Goal: Transaction & Acquisition: Purchase product/service

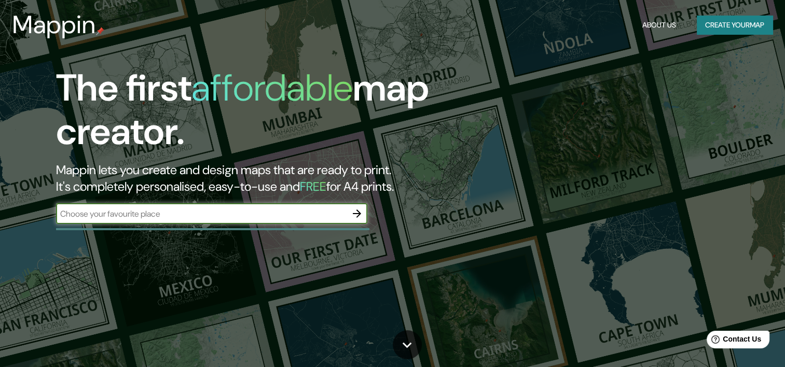
click at [236, 213] on input "text" at bounding box center [201, 214] width 290 height 12
type input "santiago"
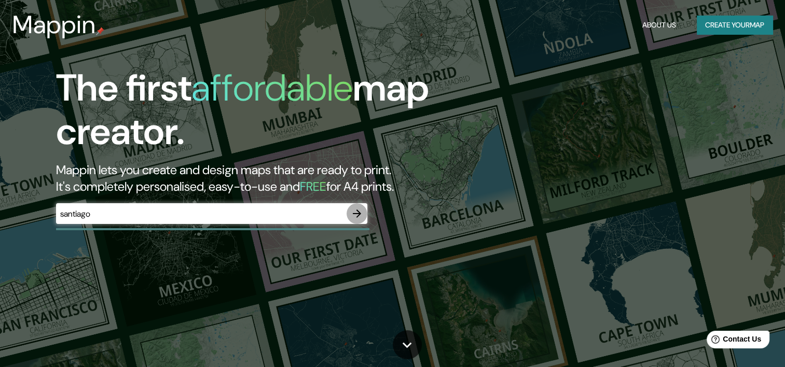
click at [358, 213] on icon "button" at bounding box center [357, 213] width 12 height 12
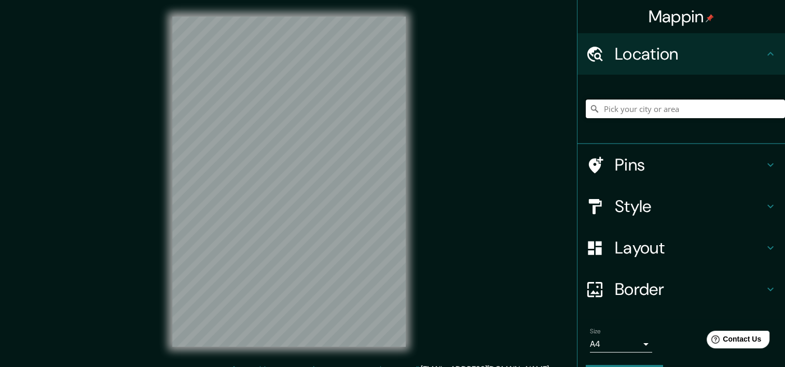
click at [623, 110] on input "Pick your city or area" at bounding box center [684, 109] width 199 height 19
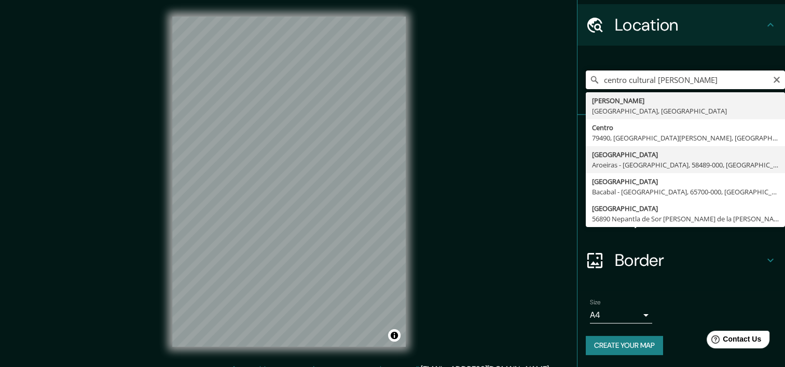
scroll to position [13, 0]
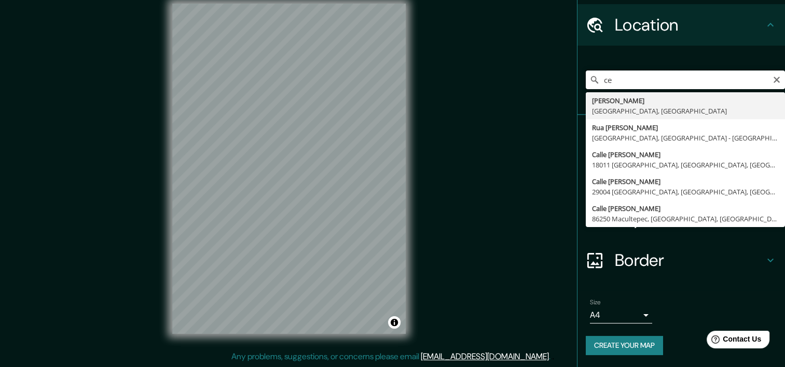
type input "c"
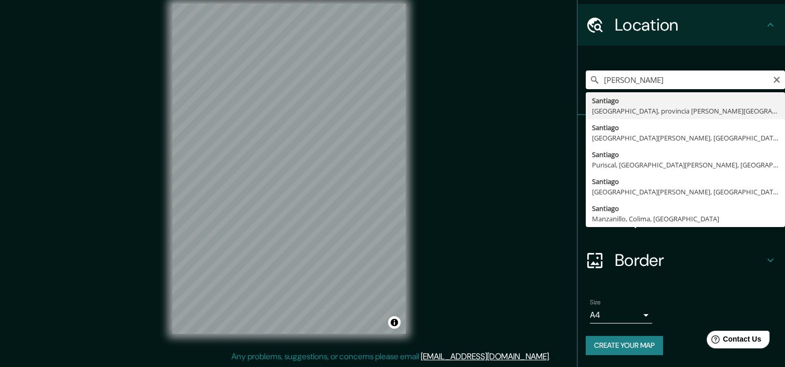
type input "Santiago, Cáceres, provincia de Cáceres, España"
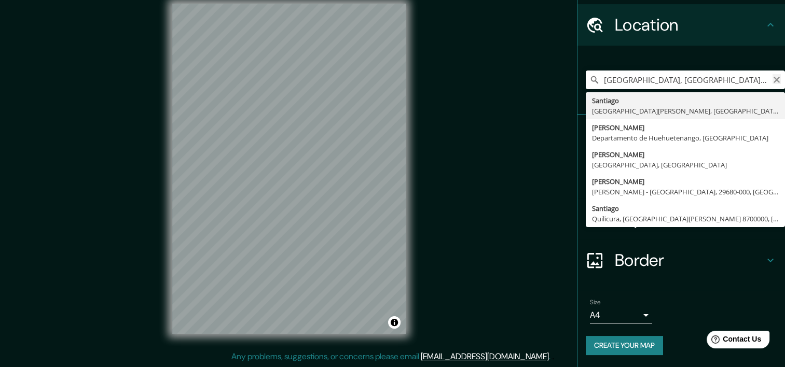
click at [773, 81] on icon "Clear" at bounding box center [776, 80] width 6 height 6
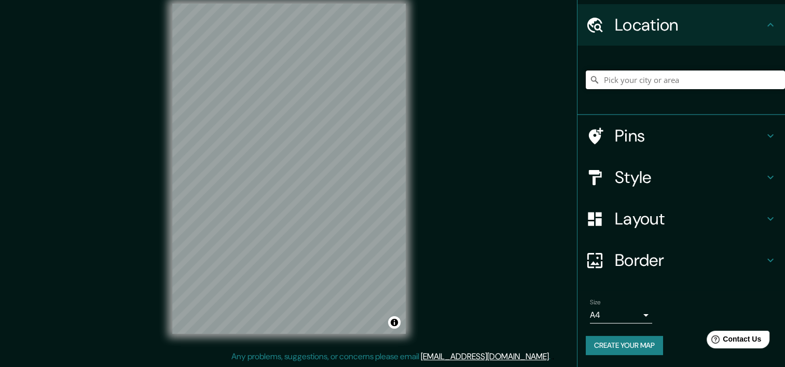
click at [718, 71] on input "Pick your city or area" at bounding box center [684, 80] width 199 height 19
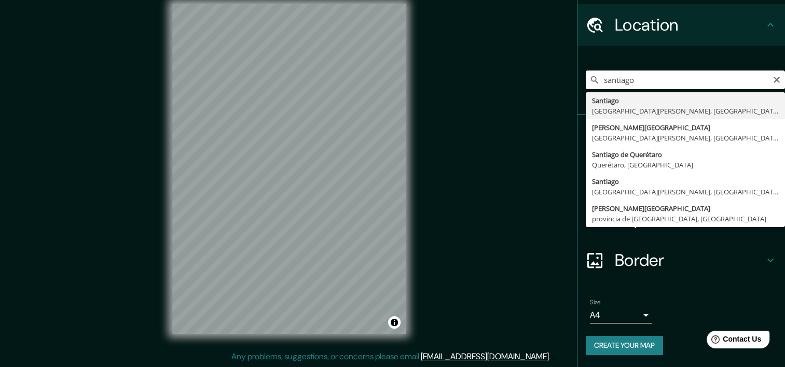
type input "[GEOGRAPHIC_DATA], [GEOGRAPHIC_DATA], [GEOGRAPHIC_DATA]"
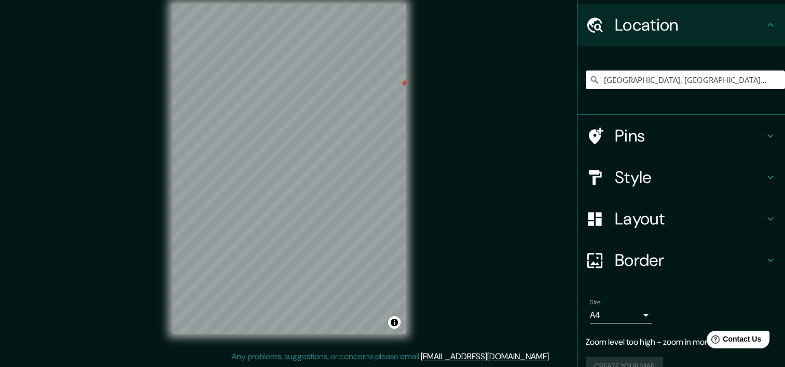
click at [450, 102] on div "Mappin Location Santiago, Región Metropolitana de Santiago, Chile Pins Style La…" at bounding box center [392, 177] width 785 height 380
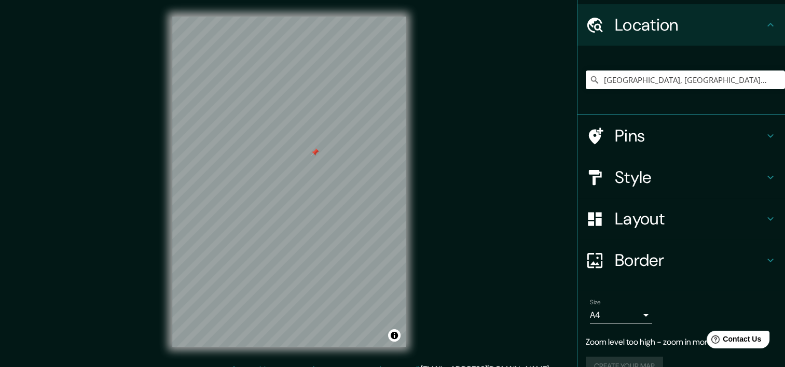
click at [647, 162] on div "Style" at bounding box center [680, 177] width 207 height 41
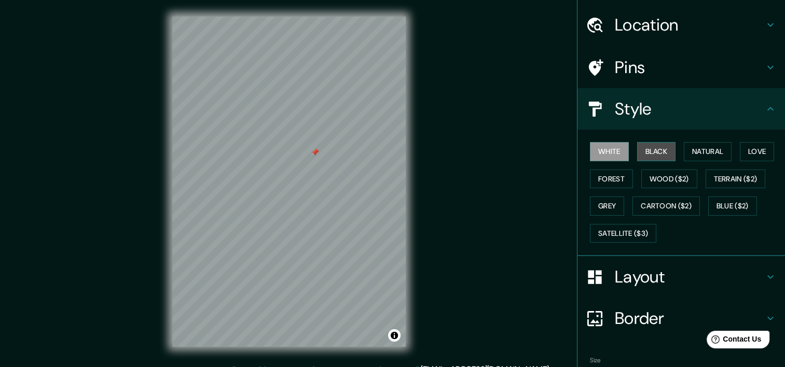
click at [650, 150] on button "Black" at bounding box center [656, 151] width 39 height 19
click at [601, 158] on button "White" at bounding box center [609, 151] width 39 height 19
click at [695, 153] on button "Natural" at bounding box center [707, 151] width 48 height 19
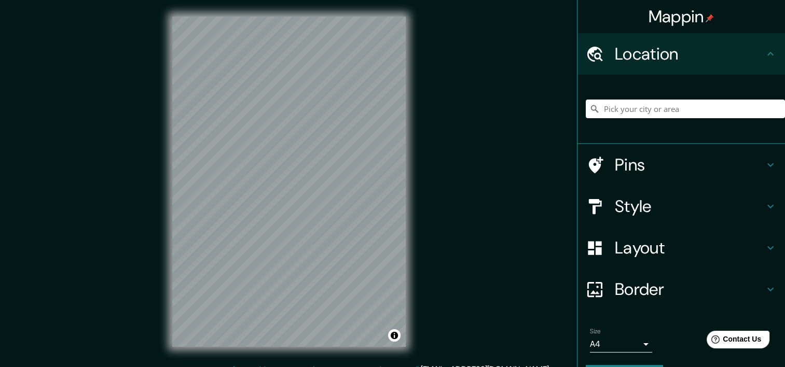
click at [436, 79] on div "Mappin Location Pins Style Layout Border Choose a border. Hint : you can make l…" at bounding box center [392, 190] width 785 height 380
click at [677, 209] on h4 "Style" at bounding box center [688, 206] width 149 height 21
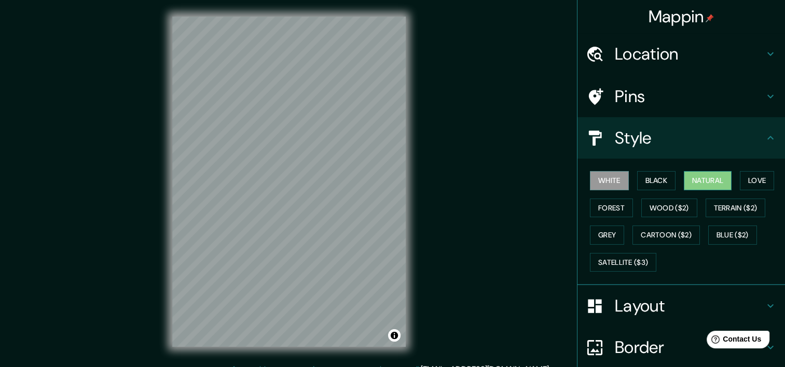
click at [691, 178] on button "Natural" at bounding box center [707, 180] width 48 height 19
click at [421, 219] on div "© Mapbox © OpenStreetMap Improve this map" at bounding box center [289, 181] width 267 height 363
click at [425, 156] on div "Mappin Location Pins Style White Black Natural Love Forest Wood ($2) Terrain ($…" at bounding box center [392, 190] width 785 height 380
click at [663, 50] on h4 "Location" at bounding box center [688, 54] width 149 height 21
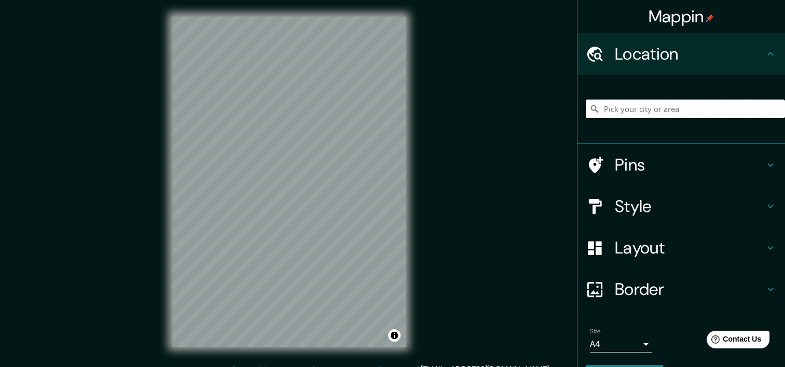
click at [666, 103] on input "Pick your city or area" at bounding box center [684, 109] width 199 height 19
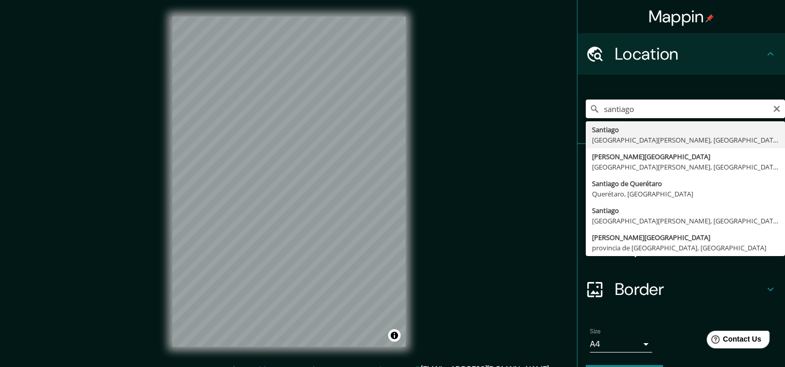
type input "[GEOGRAPHIC_DATA], [GEOGRAPHIC_DATA][PERSON_NAME], [GEOGRAPHIC_DATA]"
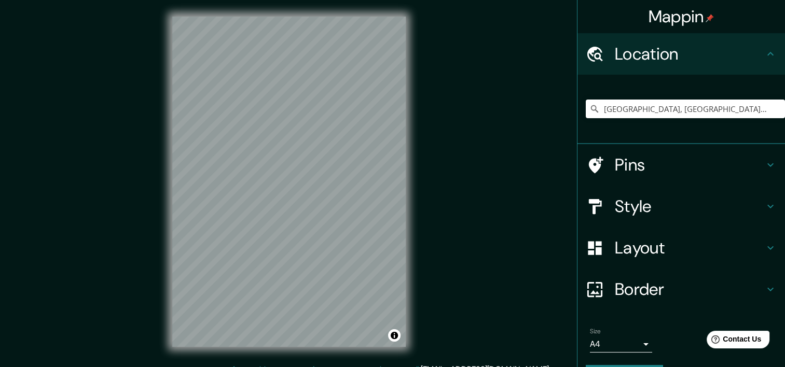
click at [738, 197] on h4 "Style" at bounding box center [688, 206] width 149 height 21
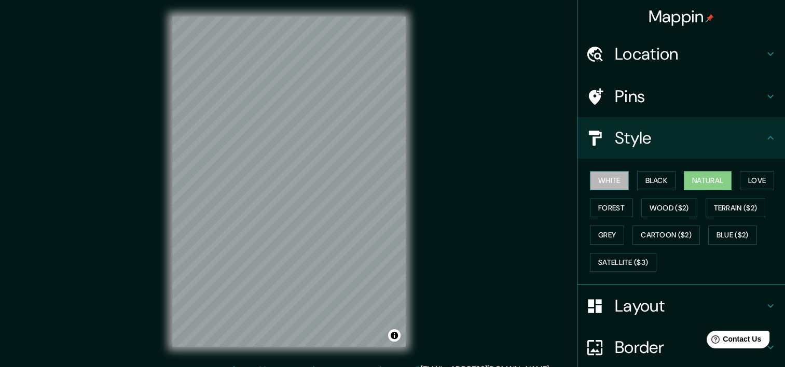
click at [597, 184] on button "White" at bounding box center [609, 180] width 39 height 19
click at [652, 185] on button "Black" at bounding box center [656, 180] width 39 height 19
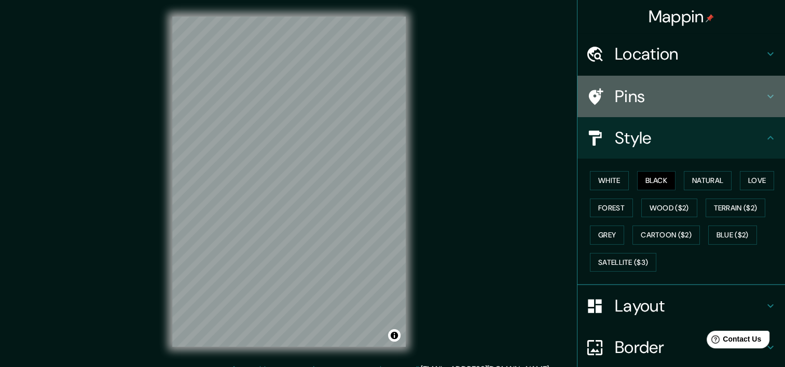
click at [666, 101] on h4 "Pins" at bounding box center [688, 96] width 149 height 21
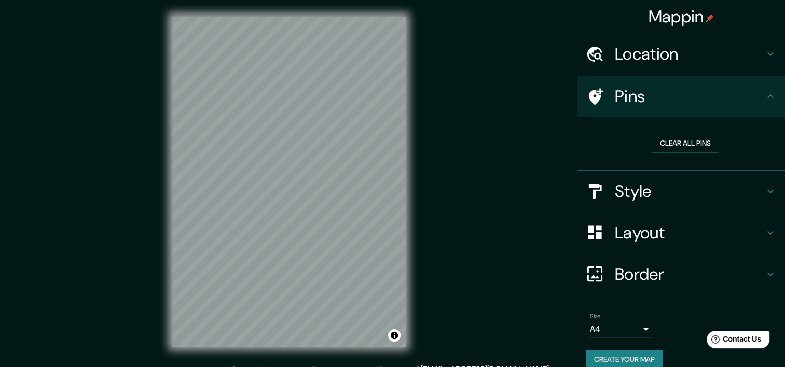
click at [666, 101] on h4 "Pins" at bounding box center [688, 96] width 149 height 21
click at [663, 264] on h4 "Border" at bounding box center [688, 274] width 149 height 21
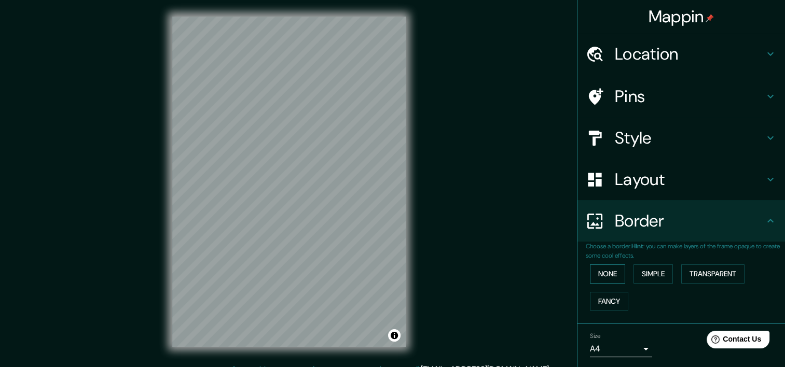
click at [606, 273] on button "None" at bounding box center [607, 273] width 35 height 19
click at [654, 187] on h4 "Layout" at bounding box center [688, 179] width 149 height 21
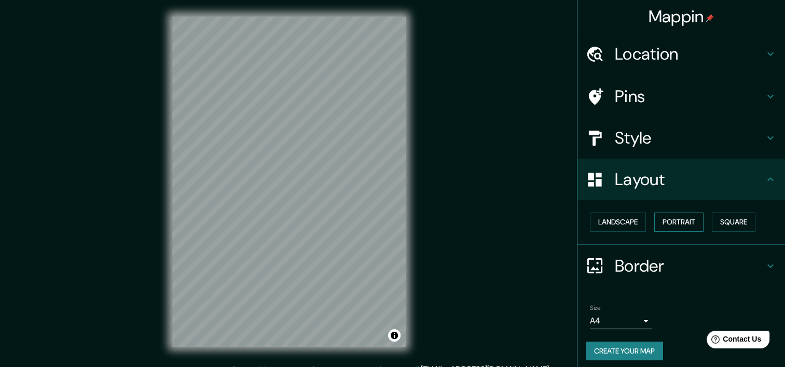
click at [664, 215] on button "Portrait" at bounding box center [678, 222] width 49 height 19
click at [600, 224] on button "Landscape" at bounding box center [618, 222] width 56 height 19
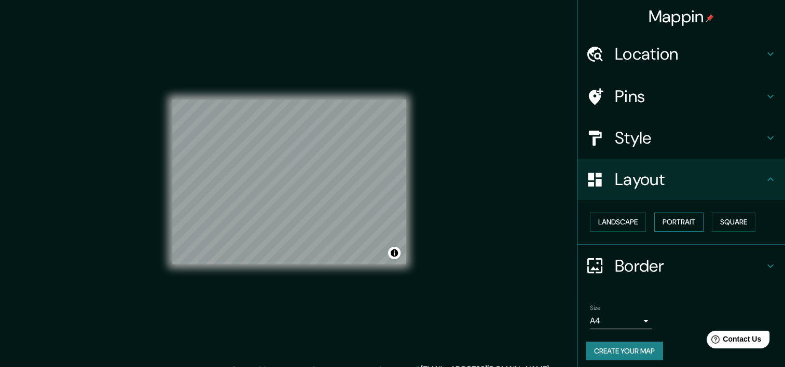
click at [677, 213] on button "Portrait" at bounding box center [678, 222] width 49 height 19
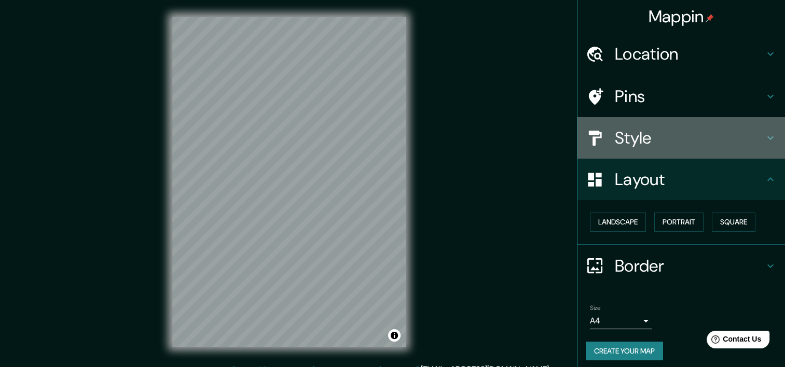
click at [680, 143] on h4 "Style" at bounding box center [688, 138] width 149 height 21
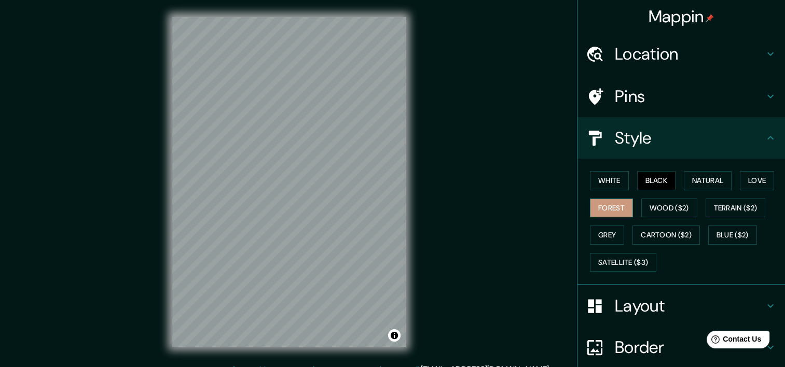
click at [607, 209] on button "Forest" at bounding box center [611, 208] width 43 height 19
click at [747, 176] on button "Love" at bounding box center [756, 180] width 34 height 19
click at [704, 170] on div "White Black Natural Love Forest Wood ($2) Terrain ($2) Grey Cartoon ($2) Blue (…" at bounding box center [684, 221] width 199 height 109
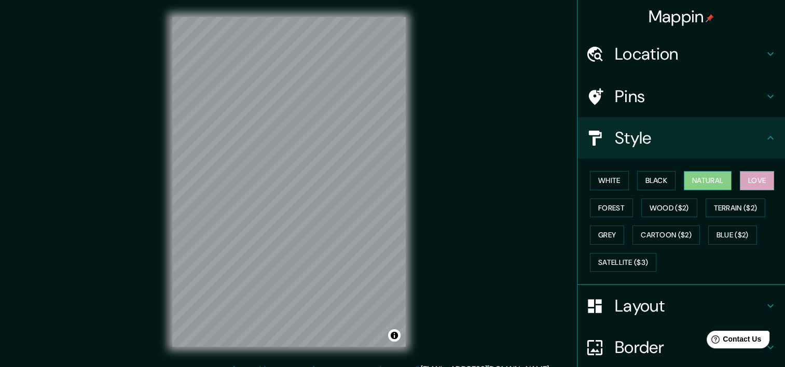
click at [702, 174] on button "Natural" at bounding box center [707, 180] width 48 height 19
click at [639, 176] on button "Black" at bounding box center [656, 180] width 39 height 19
click at [726, 192] on div "White Black Natural Love Forest Wood ($2) Terrain ($2) Grey Cartoon ($2) Blue (…" at bounding box center [684, 221] width 199 height 109
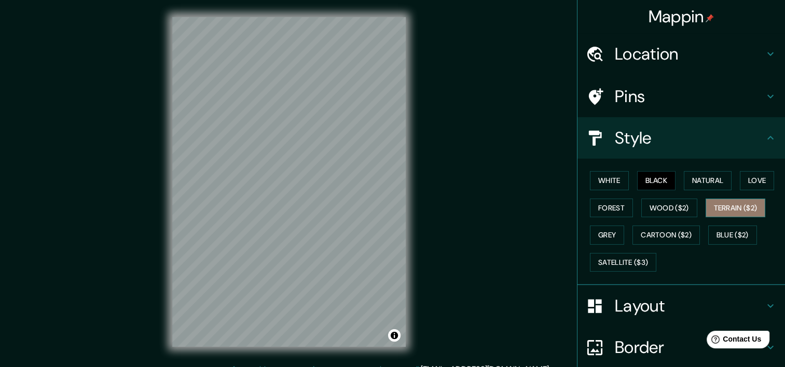
click at [736, 209] on button "Terrain ($2)" at bounding box center [735, 208] width 60 height 19
click at [732, 234] on button "Blue ($2)" at bounding box center [732, 235] width 49 height 19
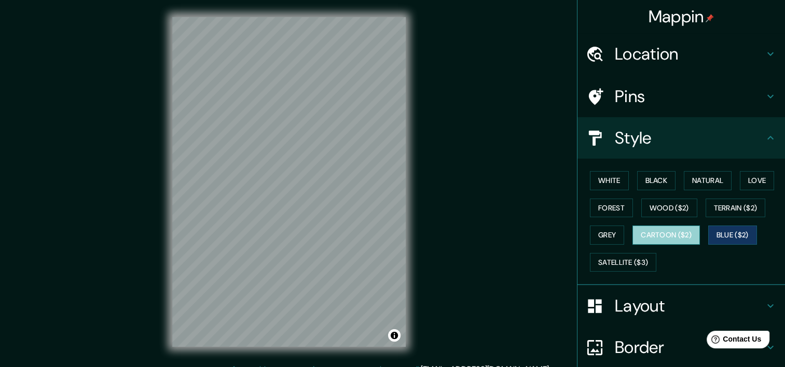
click at [680, 242] on button "Cartoon ($2)" at bounding box center [665, 235] width 67 height 19
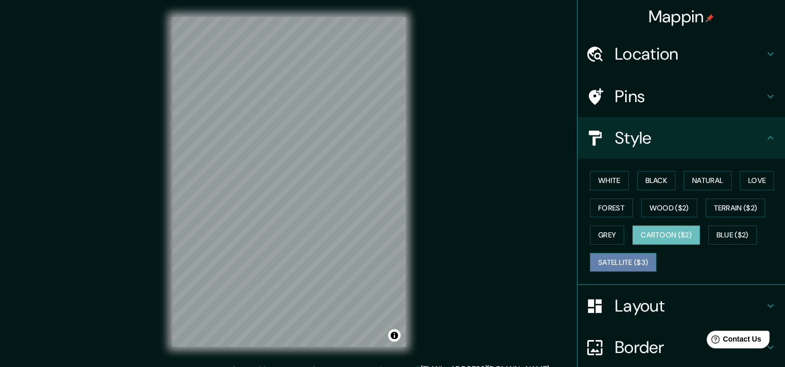
click at [609, 268] on button "Satellite ($3)" at bounding box center [623, 262] width 66 height 19
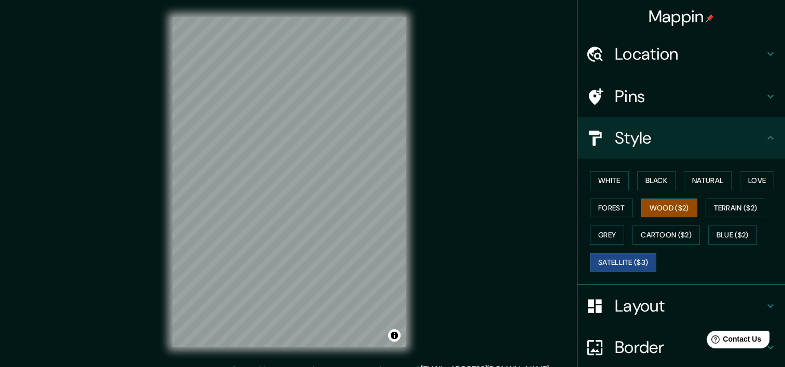
click at [664, 208] on button "Wood ($2)" at bounding box center [669, 208] width 56 height 19
click at [597, 208] on button "Forest" at bounding box center [611, 208] width 43 height 19
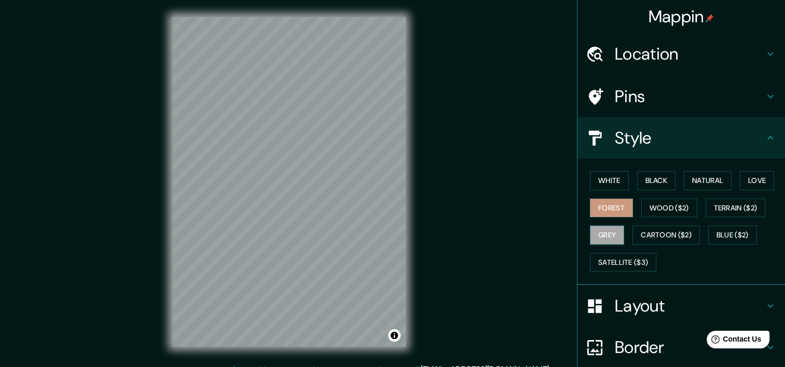
click at [594, 227] on button "Grey" at bounding box center [607, 235] width 34 height 19
click at [613, 180] on button "White" at bounding box center [609, 180] width 39 height 19
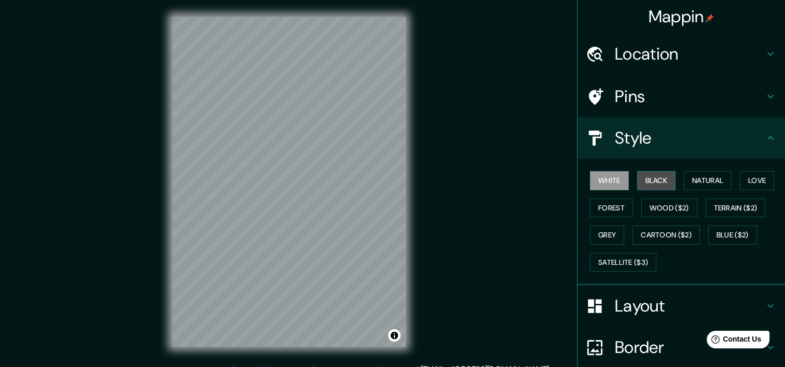
click at [637, 180] on button "Black" at bounding box center [656, 180] width 39 height 19
click at [611, 230] on button "Grey" at bounding box center [607, 235] width 34 height 19
click at [715, 97] on h4 "Pins" at bounding box center [688, 96] width 149 height 21
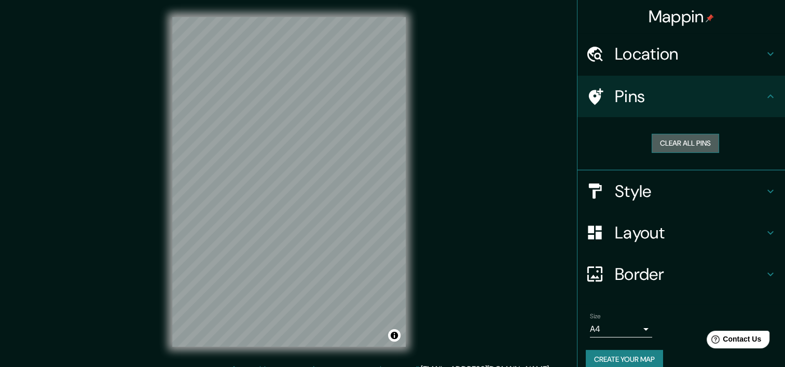
click at [694, 139] on button "Clear all pins" at bounding box center [684, 143] width 67 height 19
click at [678, 141] on button "Clear all pins" at bounding box center [684, 143] width 67 height 19
click at [656, 135] on button "Clear all pins" at bounding box center [684, 143] width 67 height 19
click at [332, 172] on div at bounding box center [329, 174] width 8 height 8
drag, startPoint x: 329, startPoint y: 173, endPoint x: 316, endPoint y: 173, distance: 13.0
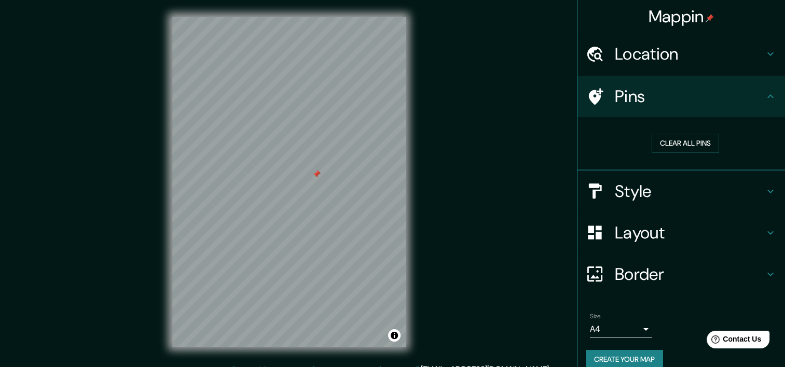
click at [316, 173] on div at bounding box center [316, 174] width 8 height 8
click at [641, 351] on button "Create your map" at bounding box center [623, 359] width 77 height 19
click at [628, 358] on button "Create your map" at bounding box center [623, 359] width 77 height 19
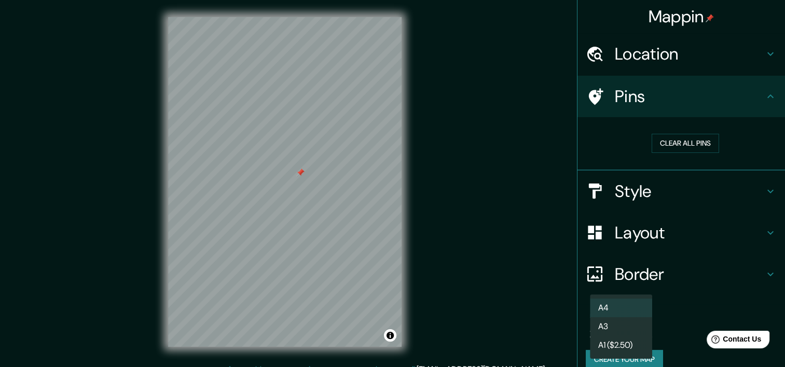
click at [633, 332] on body "Mappin Location Santiago, Región Metropolitana de Santiago, Chile Pins Clear al…" at bounding box center [392, 183] width 785 height 367
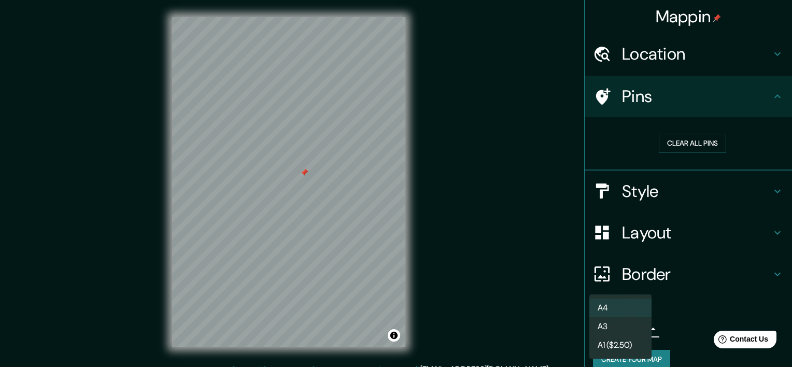
click at [700, 321] on div at bounding box center [396, 183] width 792 height 367
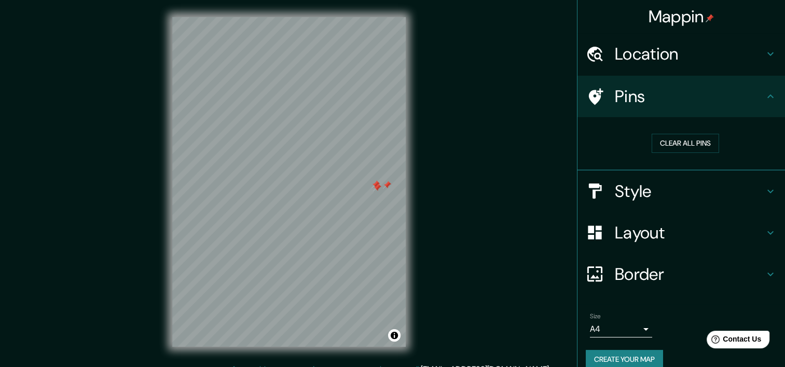
drag, startPoint x: 293, startPoint y: 174, endPoint x: 372, endPoint y: 186, distance: 79.2
click at [373, 186] on div at bounding box center [377, 188] width 8 height 8
click at [475, 189] on div "Mappin Location Santiago, Región Metropolitana de Santiago, Chile Pins Clear al…" at bounding box center [392, 190] width 785 height 380
click at [645, 61] on h4 "Location" at bounding box center [688, 54] width 149 height 21
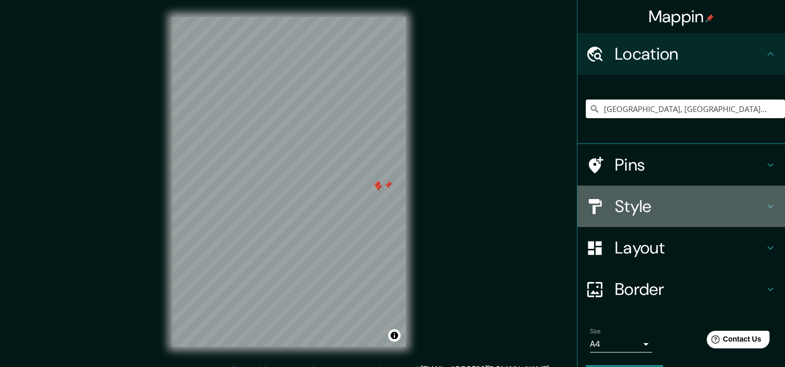
click at [634, 211] on h4 "Style" at bounding box center [688, 206] width 149 height 21
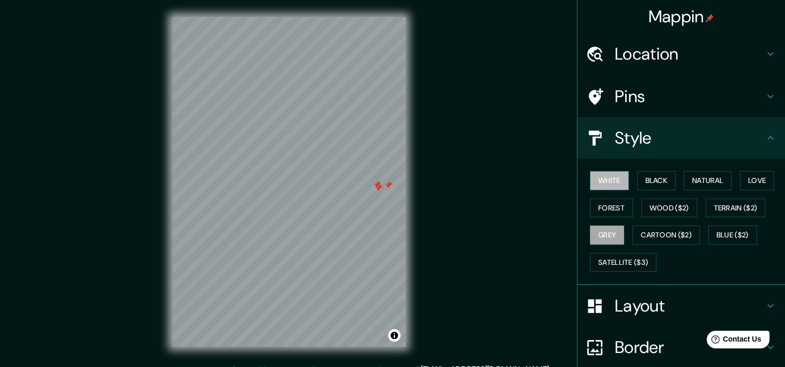
click at [597, 174] on button "White" at bounding box center [609, 180] width 39 height 19
click at [608, 200] on button "Forest" at bounding box center [611, 208] width 43 height 19
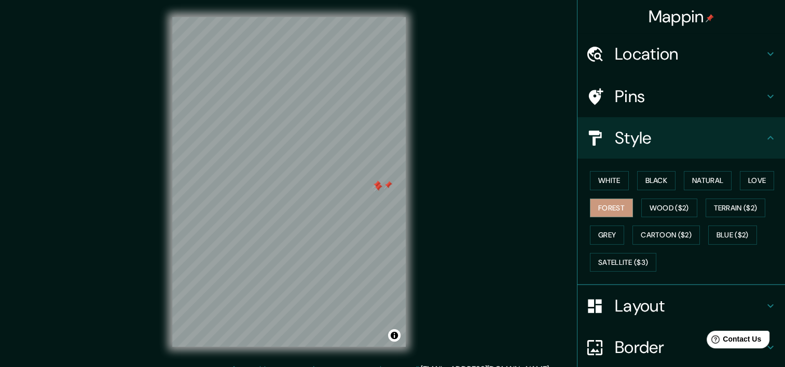
click at [607, 221] on div "White Black Natural Love Forest Wood ($2) Terrain ($2) Grey Cartoon ($2) Blue (…" at bounding box center [684, 221] width 199 height 109
click at [604, 229] on button "Grey" at bounding box center [607, 235] width 34 height 19
click at [601, 212] on button "Forest" at bounding box center [611, 208] width 43 height 19
click at [597, 157] on div "Style" at bounding box center [680, 137] width 207 height 41
click at [601, 178] on button "White" at bounding box center [609, 180] width 39 height 19
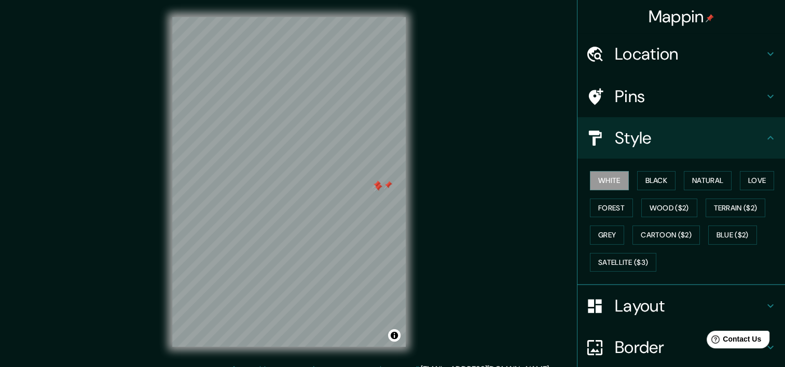
click at [629, 47] on h4 "Location" at bounding box center [688, 54] width 149 height 21
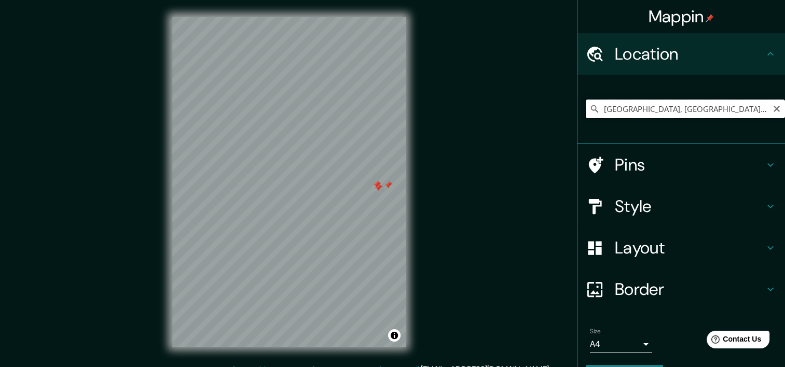
click at [693, 104] on input "Santiago, Región Metropolitana de Santiago, Chile" at bounding box center [684, 109] width 199 height 19
drag, startPoint x: 374, startPoint y: 190, endPoint x: 276, endPoint y: 137, distance: 111.4
click at [276, 137] on div at bounding box center [280, 135] width 8 height 8
click at [669, 107] on input "Santiago, Región Metropolitana de Santiago, Chile" at bounding box center [684, 109] width 199 height 19
click at [679, 60] on h4 "Location" at bounding box center [688, 54] width 149 height 21
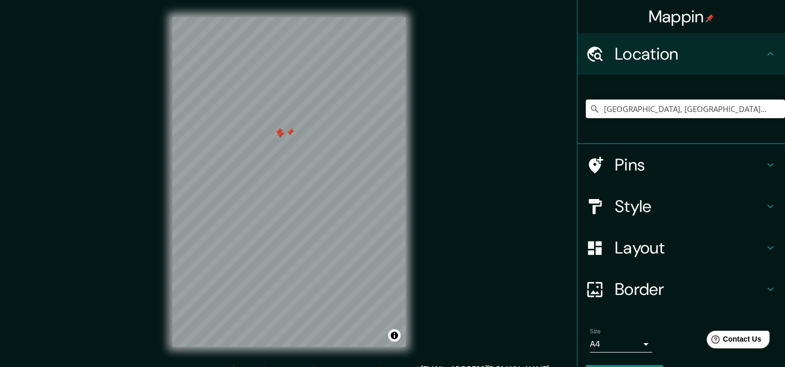
click at [679, 60] on h4 "Location" at bounding box center [688, 54] width 149 height 21
click at [651, 111] on input "Santiago, Región Metropolitana de Santiago, Chile" at bounding box center [684, 109] width 199 height 19
click at [772, 110] on icon "Clear" at bounding box center [776, 109] width 8 height 8
click at [715, 115] on input "Pick your city or area" at bounding box center [684, 109] width 199 height 19
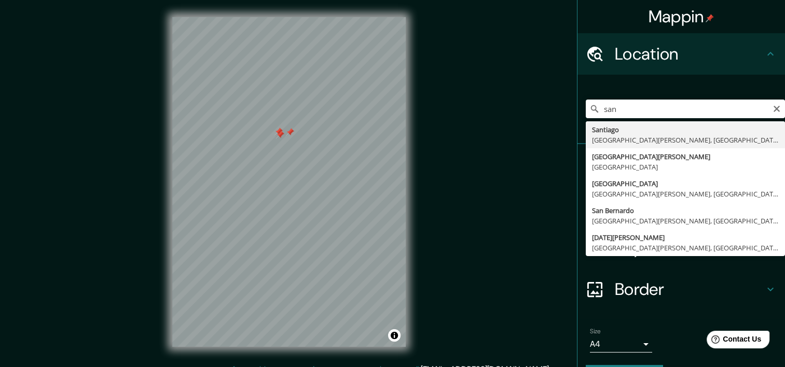
type input "Santiago, Región Metropolitana de Santiago, Chile"
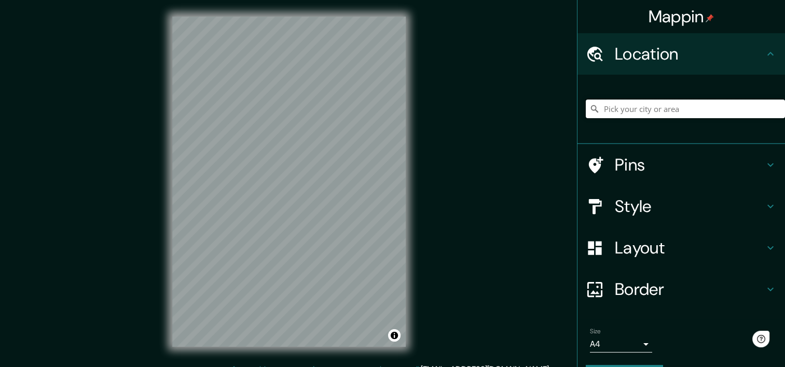
click at [648, 104] on input "Pick your city or area" at bounding box center [684, 109] width 199 height 19
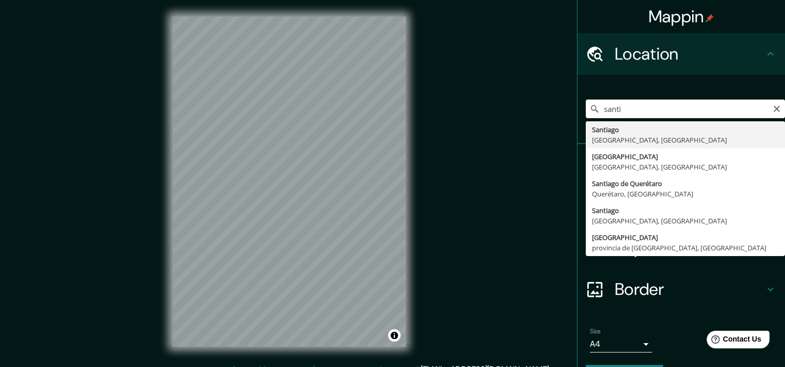
type input "[GEOGRAPHIC_DATA], [GEOGRAPHIC_DATA][PERSON_NAME], [GEOGRAPHIC_DATA]"
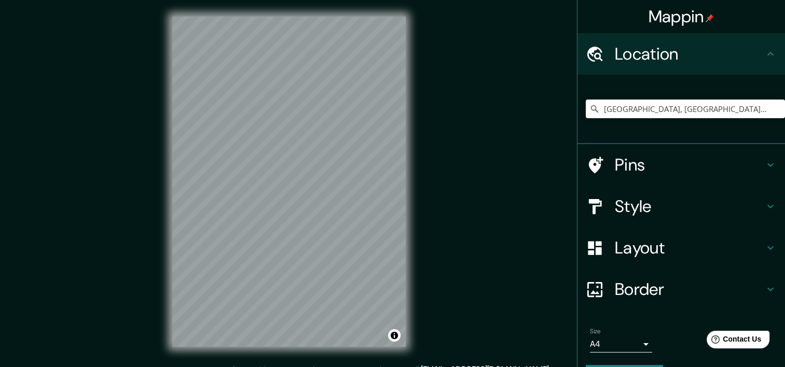
click at [666, 209] on h4 "Style" at bounding box center [688, 206] width 149 height 21
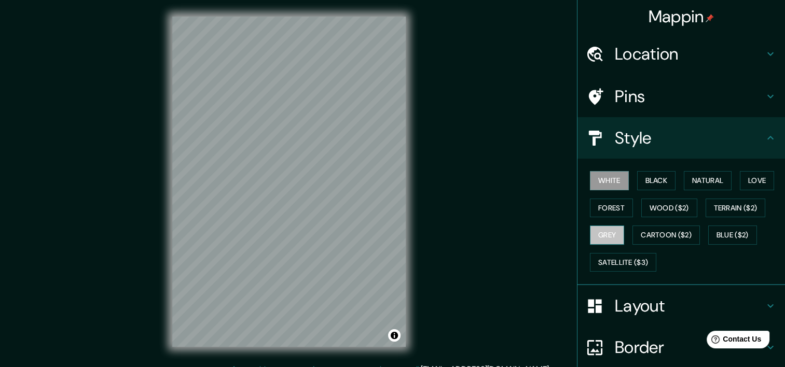
click at [612, 238] on button "Grey" at bounding box center [607, 235] width 34 height 19
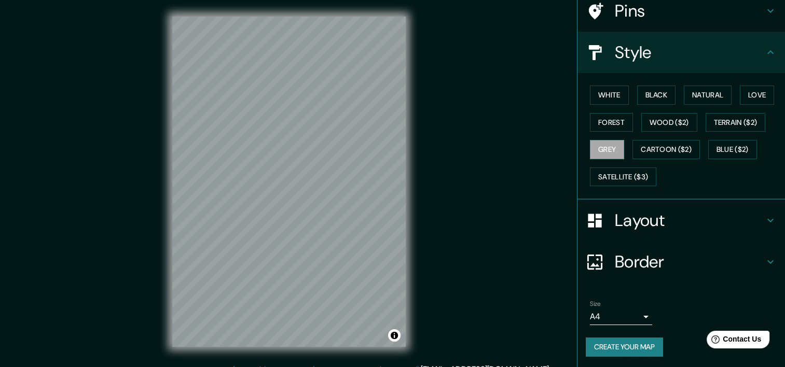
click at [648, 339] on button "Create your map" at bounding box center [623, 347] width 77 height 19
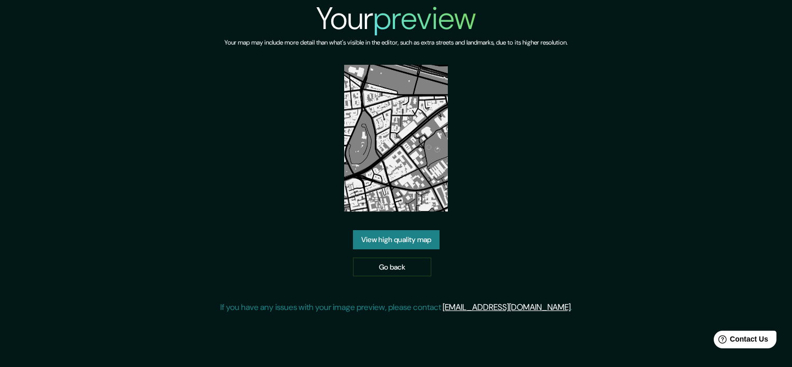
click at [407, 237] on link "View high quality map" at bounding box center [396, 239] width 87 height 19
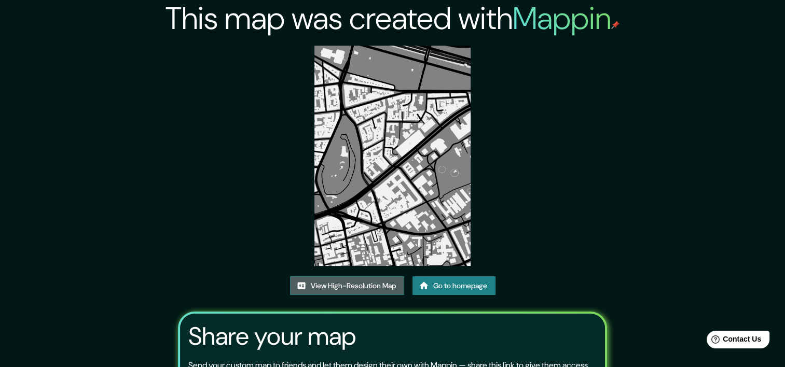
click at [369, 285] on link "View High-Resolution Map" at bounding box center [347, 285] width 114 height 19
click at [455, 288] on link "Go to homepage" at bounding box center [453, 285] width 83 height 19
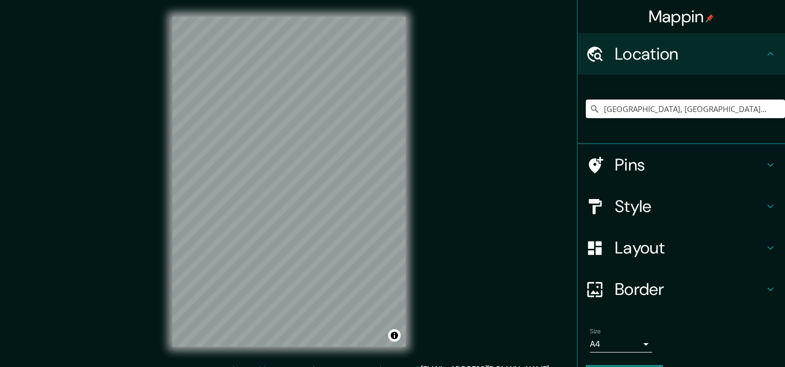
click at [691, 106] on input "[GEOGRAPHIC_DATA], [GEOGRAPHIC_DATA], [GEOGRAPHIC_DATA]" at bounding box center [684, 109] width 199 height 19
click at [662, 101] on input "Pick your city or area" at bounding box center [684, 109] width 199 height 19
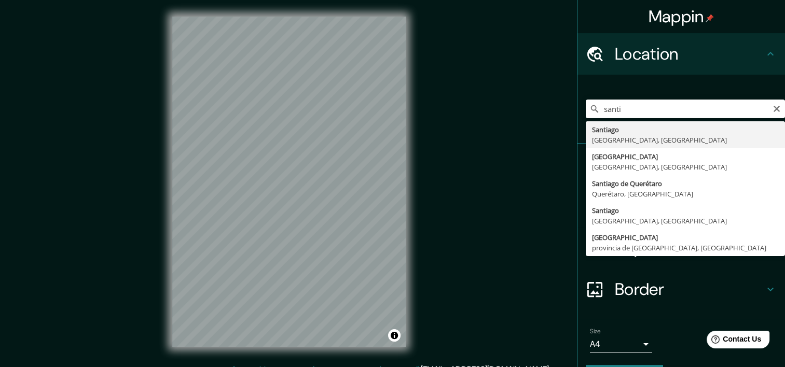
type input "[GEOGRAPHIC_DATA], [GEOGRAPHIC_DATA], [GEOGRAPHIC_DATA]"
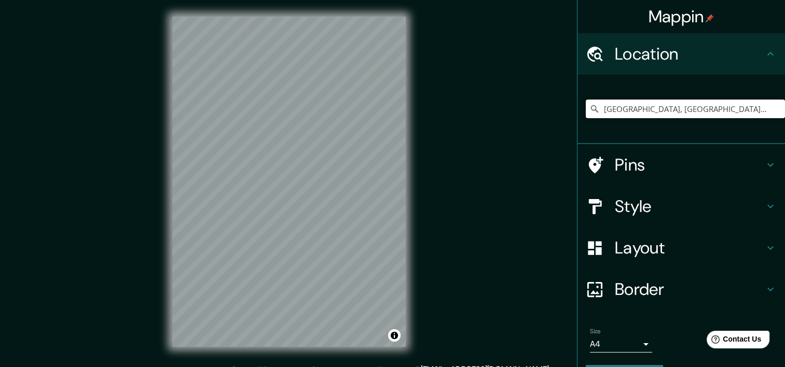
scroll to position [29, 0]
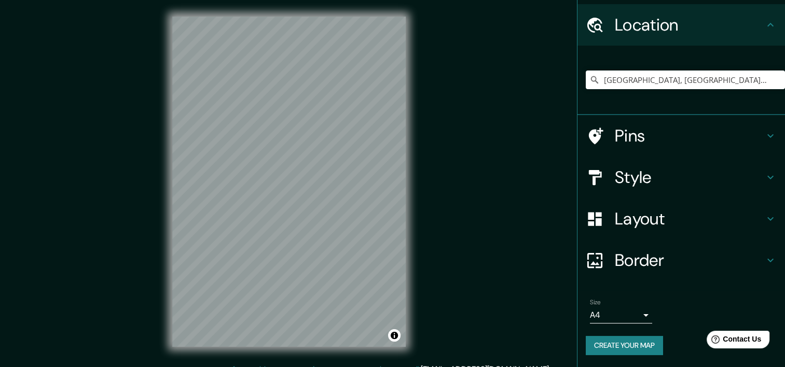
click at [639, 348] on button "Create your map" at bounding box center [623, 345] width 77 height 19
